Goal: Task Accomplishment & Management: Complete application form

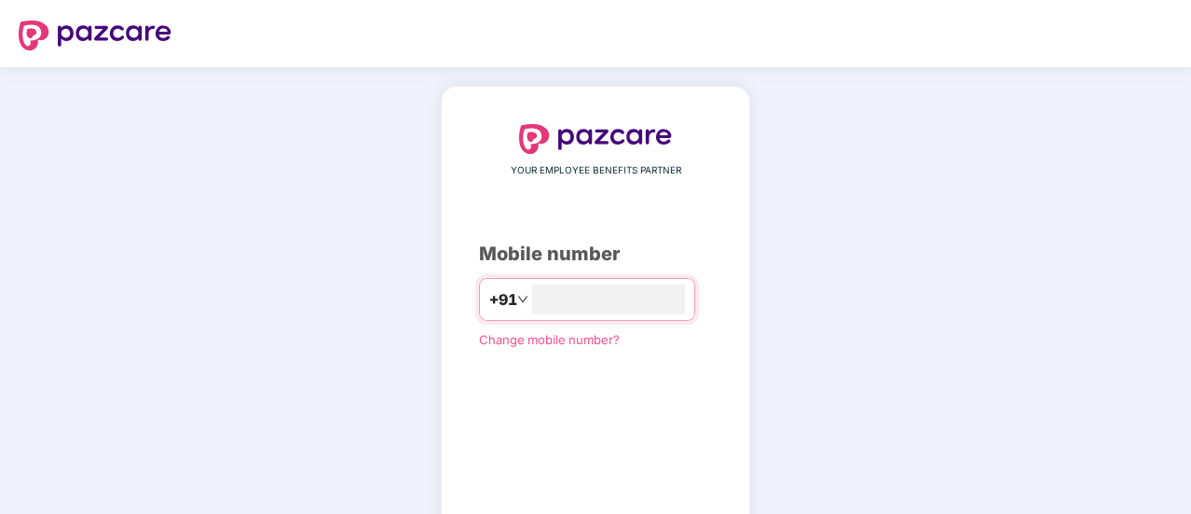
type input "**********"
click at [558, 379] on div "**********" at bounding box center [595, 342] width 233 height 436
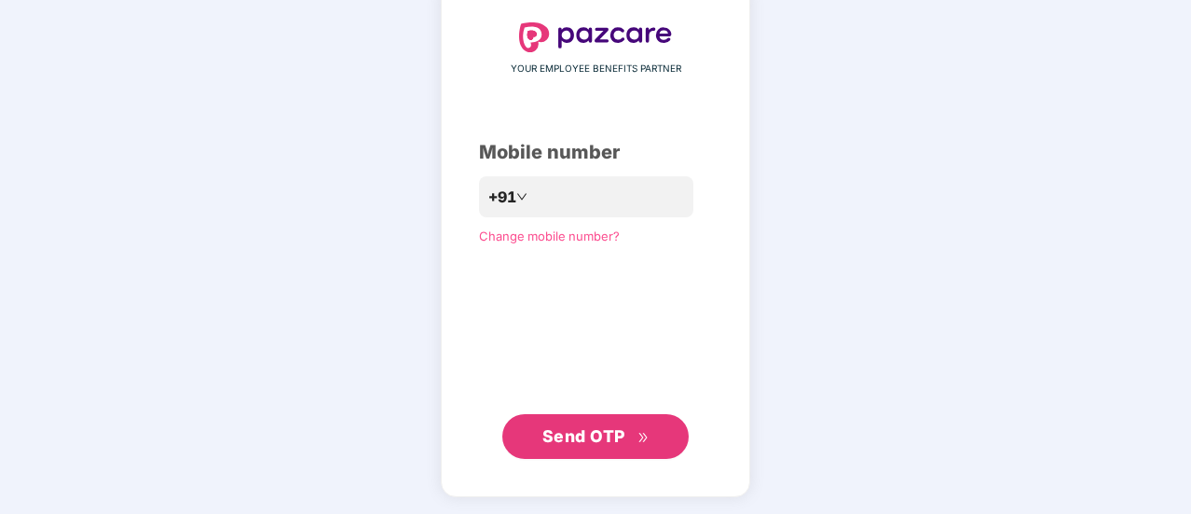
click at [565, 423] on span "Send OTP" at bounding box center [596, 436] width 107 height 26
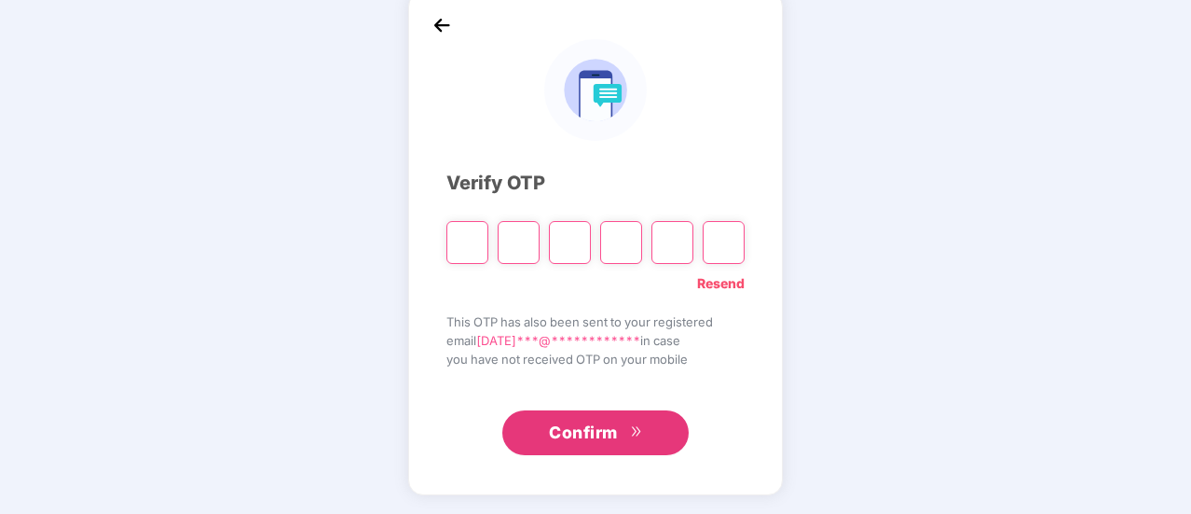
scroll to position [93, 0]
type input "*"
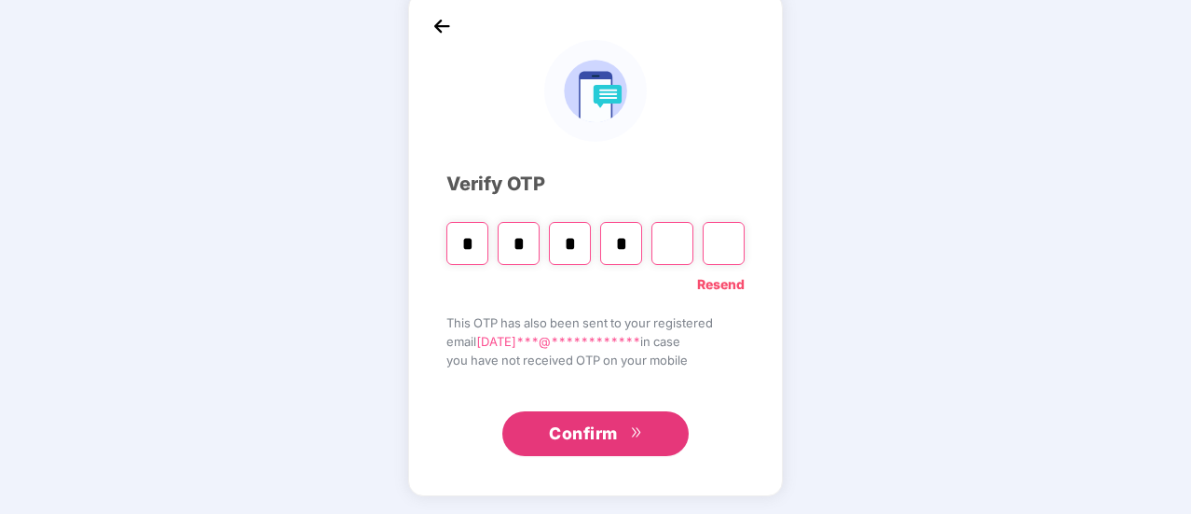
type input "*"
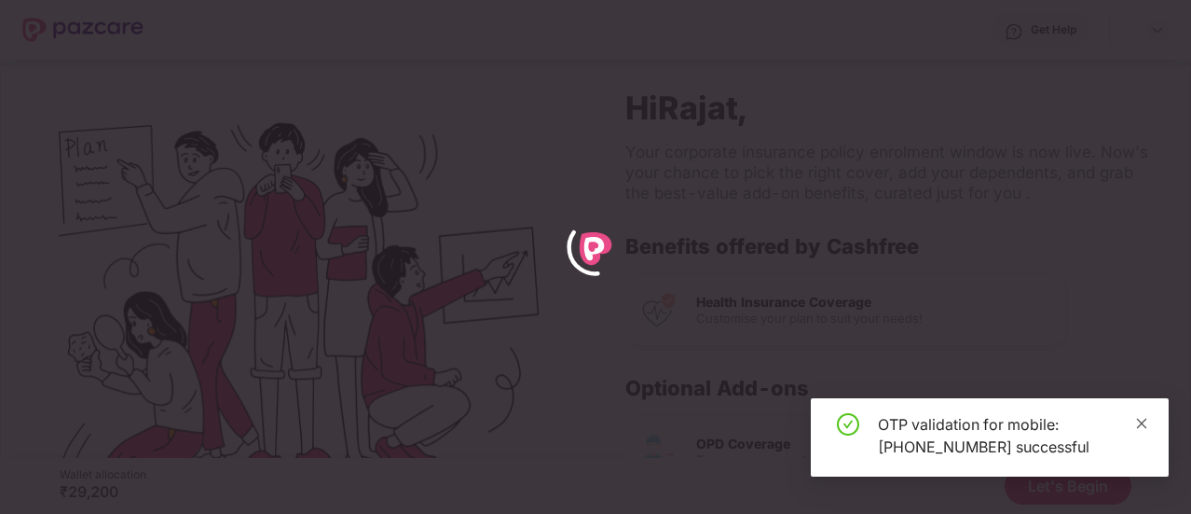
click at [1146, 422] on icon "close" at bounding box center [1142, 423] width 13 height 13
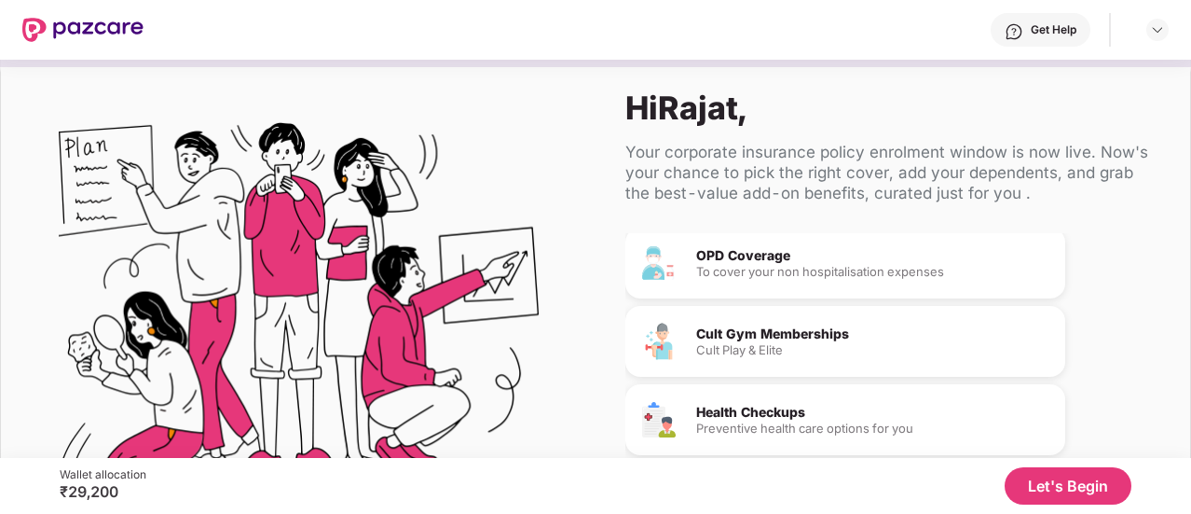
scroll to position [195, 0]
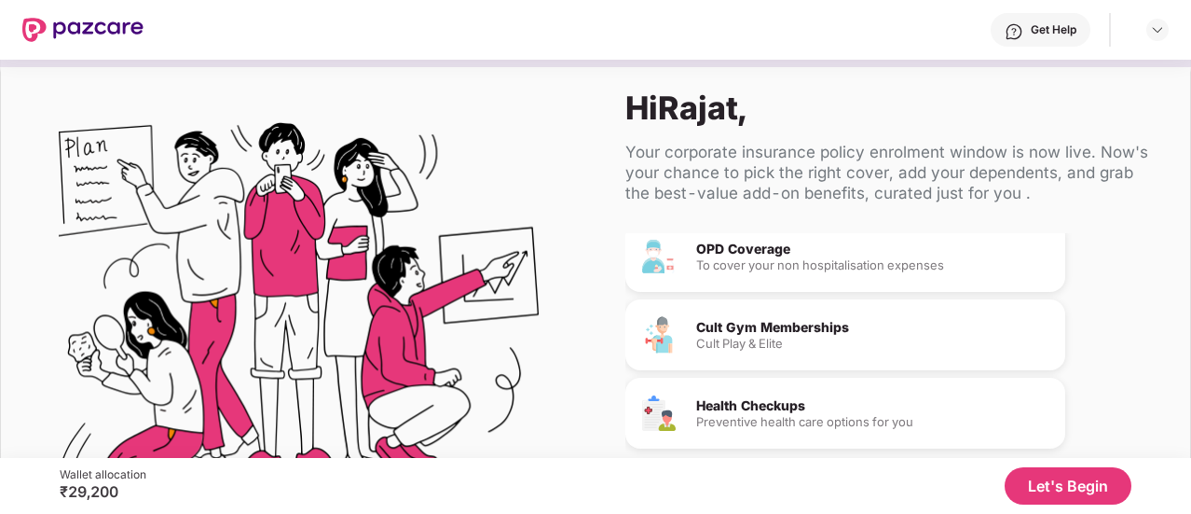
click at [1026, 482] on button "Let's Begin" at bounding box center [1068, 485] width 127 height 37
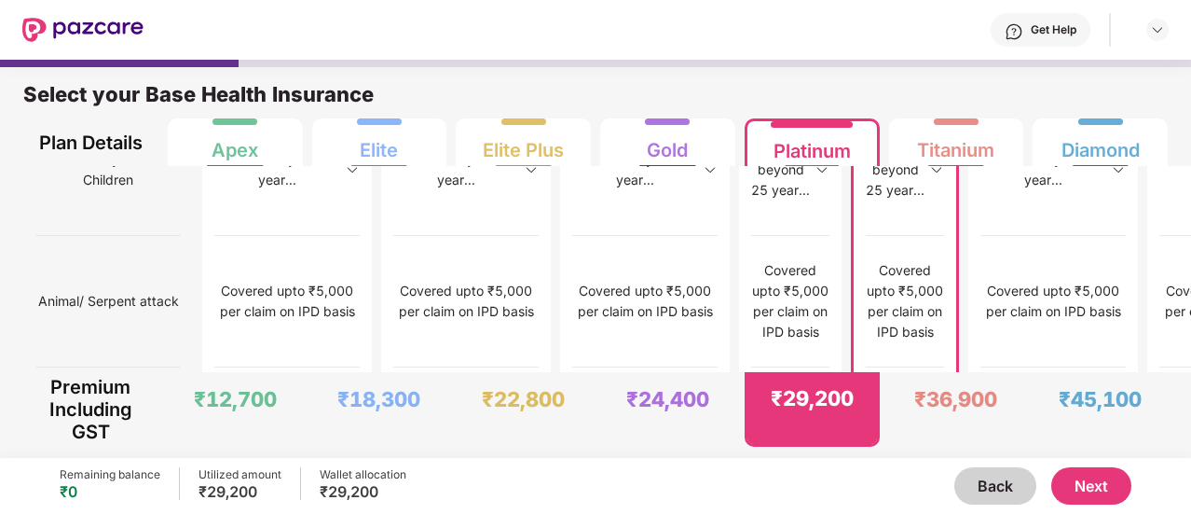
scroll to position [9, 0]
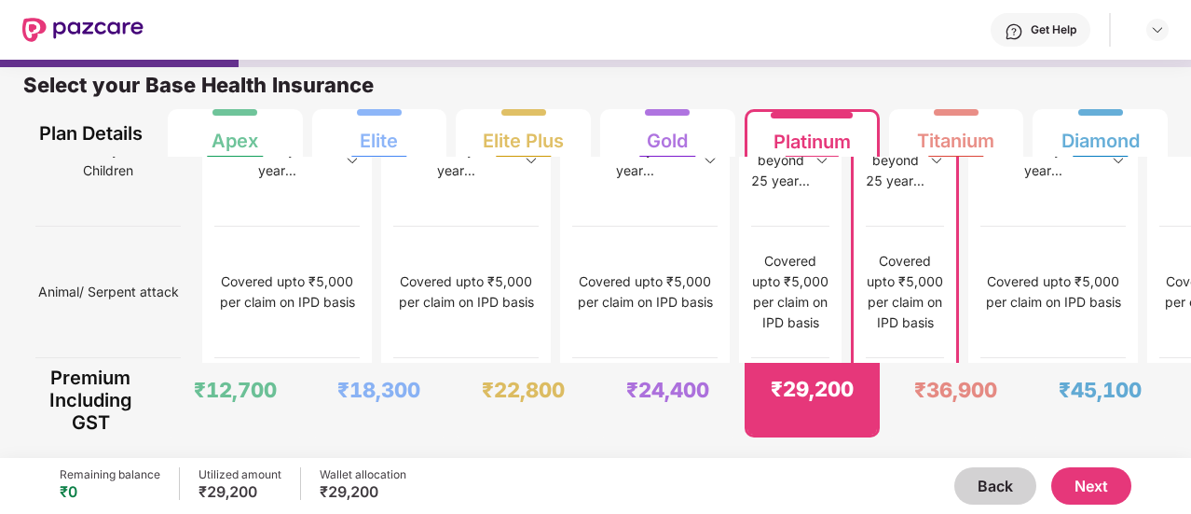
click at [1074, 476] on button "Next" at bounding box center [1092, 485] width 80 height 37
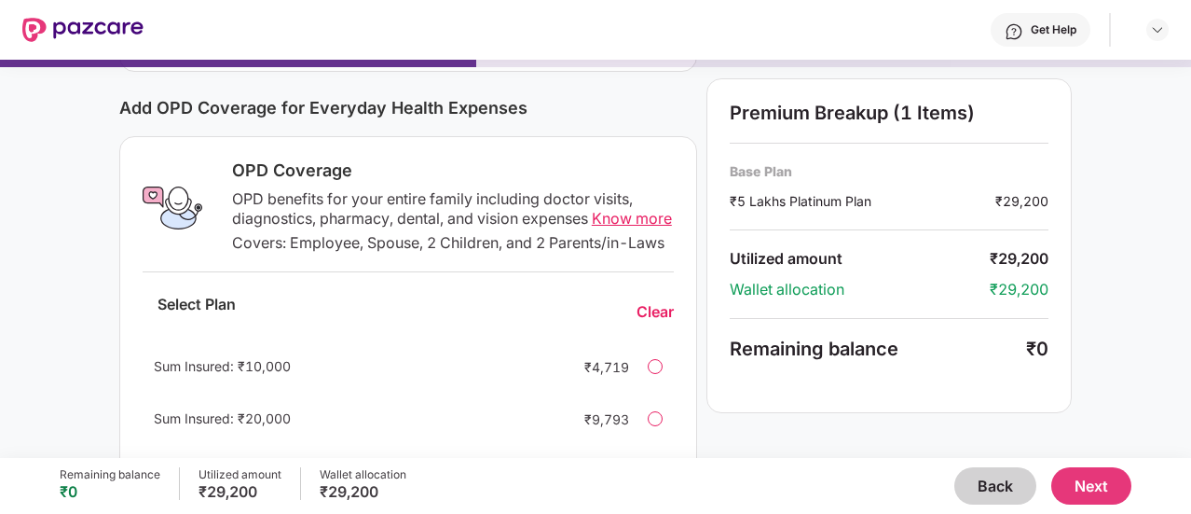
scroll to position [224, 0]
click at [629, 221] on span "Know more" at bounding box center [632, 218] width 80 height 19
